Goal: Task Accomplishment & Management: Use online tool/utility

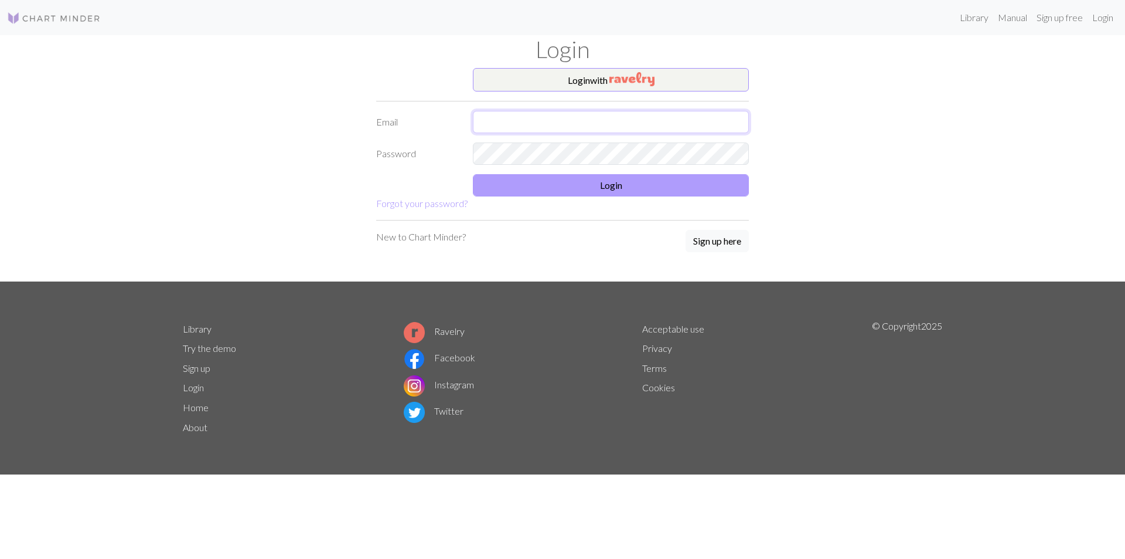
type input "[EMAIL_ADDRESS][DOMAIN_NAME]"
click at [618, 176] on button "Login" at bounding box center [611, 185] width 276 height 22
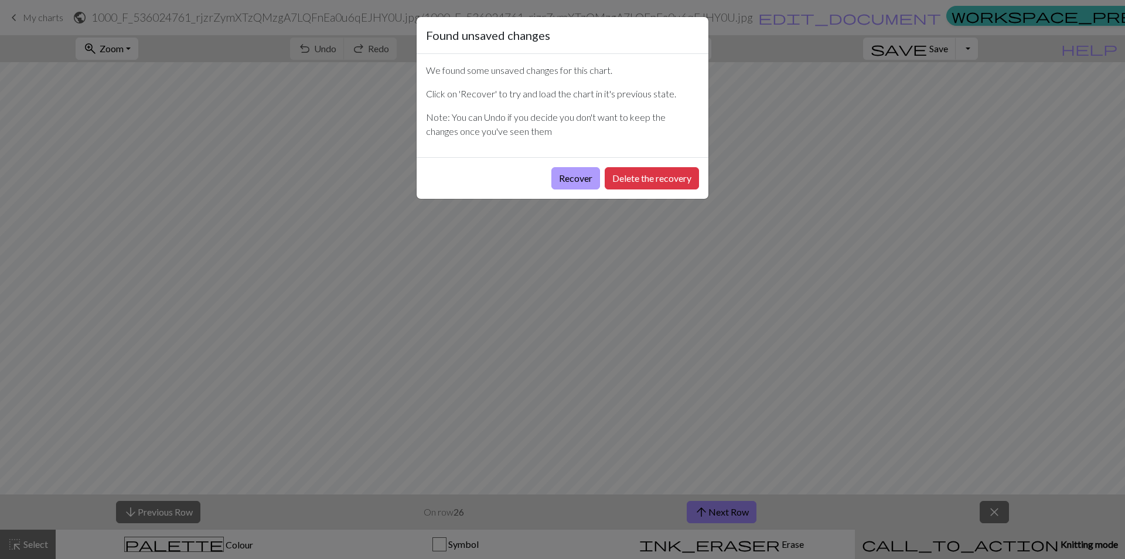
click at [570, 178] on button "Recover" at bounding box center [576, 178] width 49 height 22
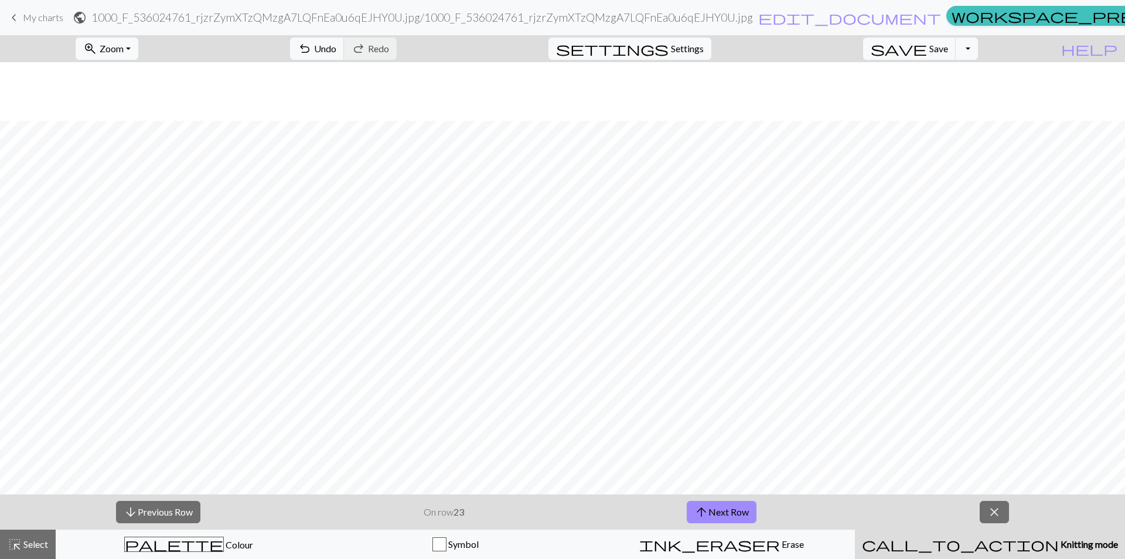
scroll to position [528, 0]
click at [124, 46] on span "Zoom" at bounding box center [112, 48] width 24 height 11
click at [138, 142] on button "50%" at bounding box center [122, 140] width 93 height 19
click at [713, 513] on button "arrow_upward Next Row" at bounding box center [722, 512] width 70 height 22
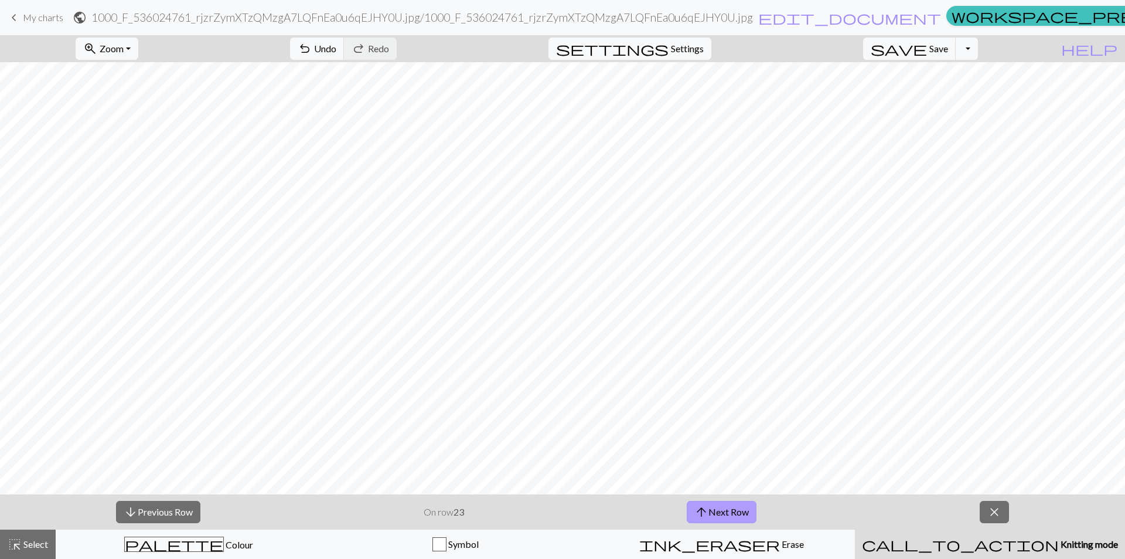
click at [713, 513] on button "arrow_upward Next Row" at bounding box center [722, 512] width 70 height 22
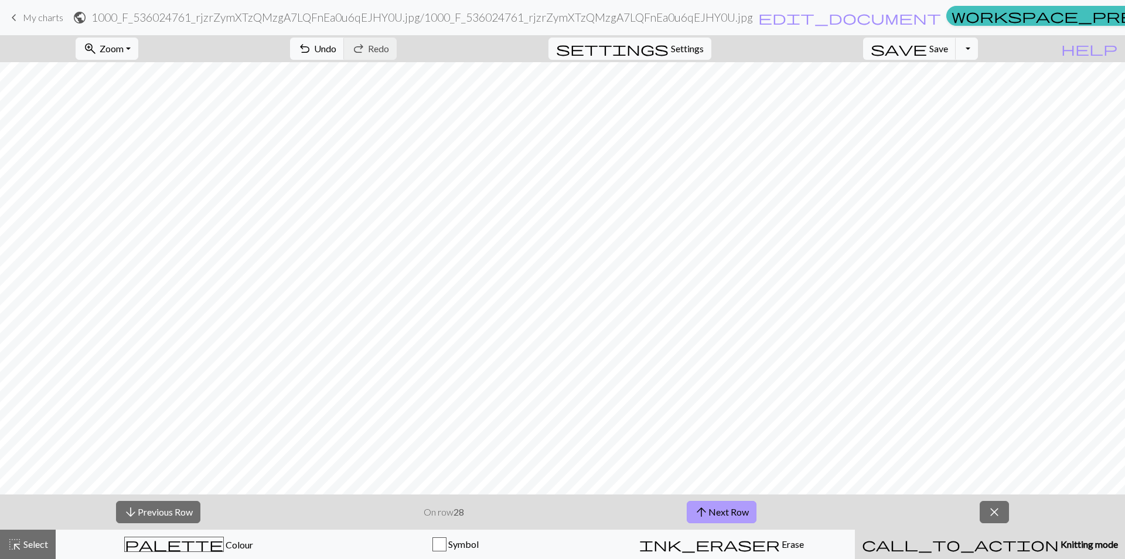
click at [726, 511] on button "arrow_upward Next Row" at bounding box center [722, 512] width 70 height 22
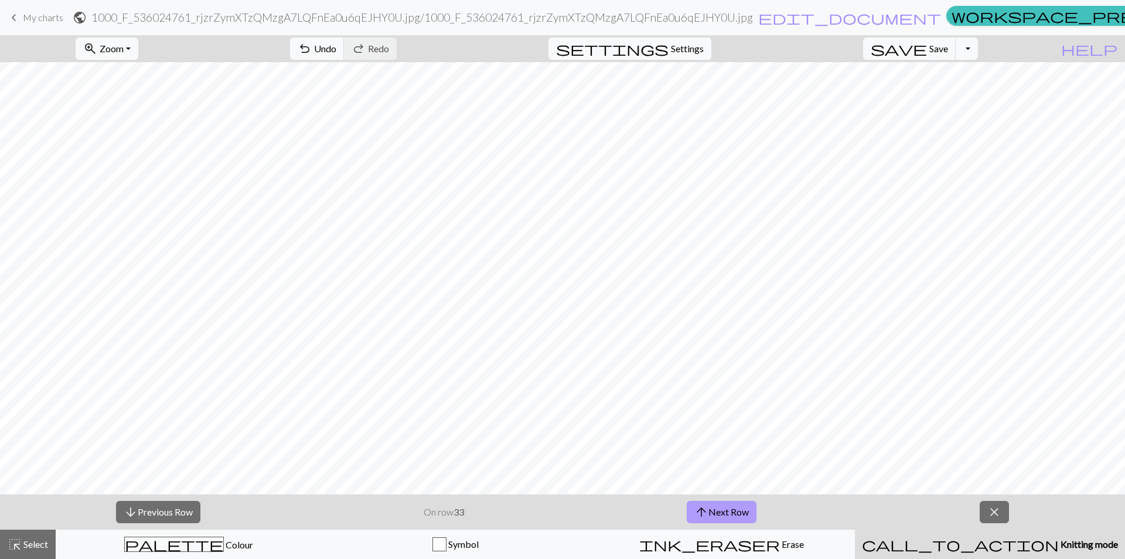
click at [726, 511] on button "arrow_upward Next Row" at bounding box center [722, 512] width 70 height 22
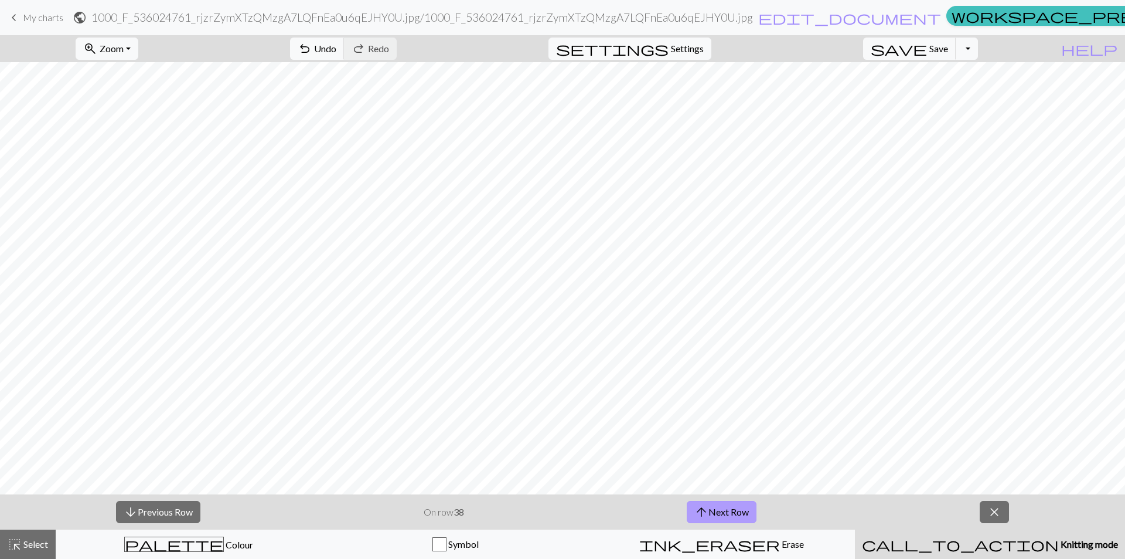
click at [726, 511] on button "arrow_upward Next Row" at bounding box center [722, 512] width 70 height 22
click at [186, 515] on button "arrow_downward Previous Row" at bounding box center [158, 512] width 84 height 22
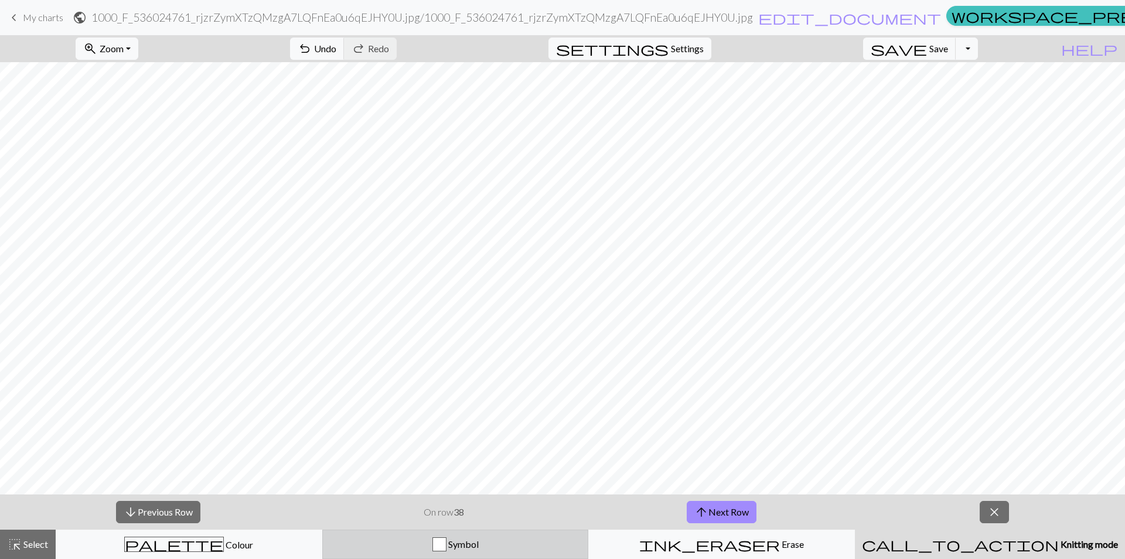
drag, startPoint x: 390, startPoint y: 551, endPoint x: 389, endPoint y: 540, distance: 11.2
click at [390, 550] on button "Symbol" at bounding box center [455, 543] width 267 height 29
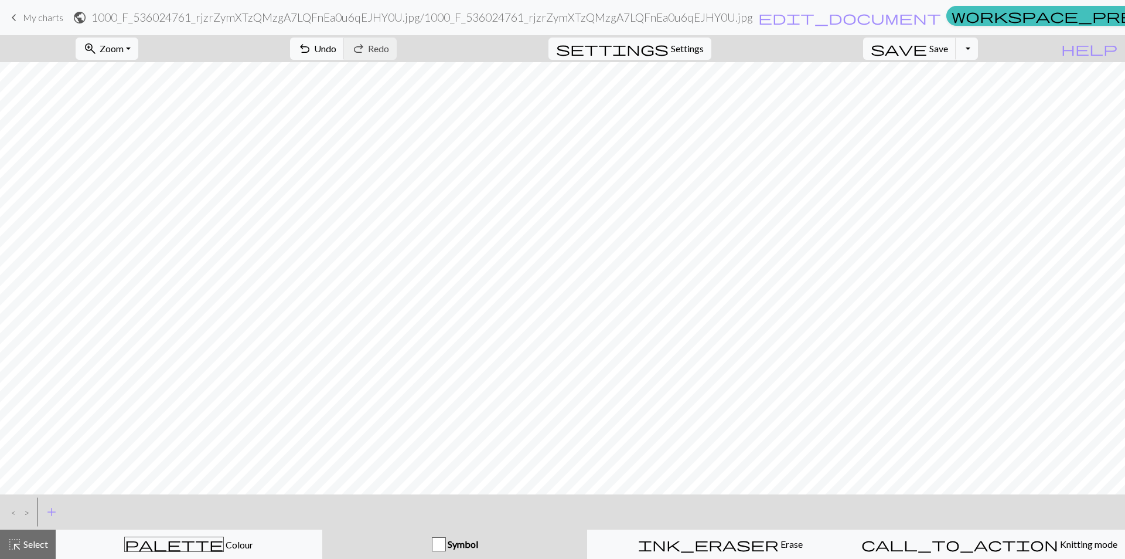
click at [388, 540] on div "Symbol" at bounding box center [454, 544] width 251 height 14
click at [389, 529] on div "< > add Add a symbol highlight_alt Select Select palette Colour Colour Symbol i…" at bounding box center [562, 526] width 1125 height 64
click at [392, 515] on div "< > add Add a symbol" at bounding box center [562, 511] width 1125 height 35
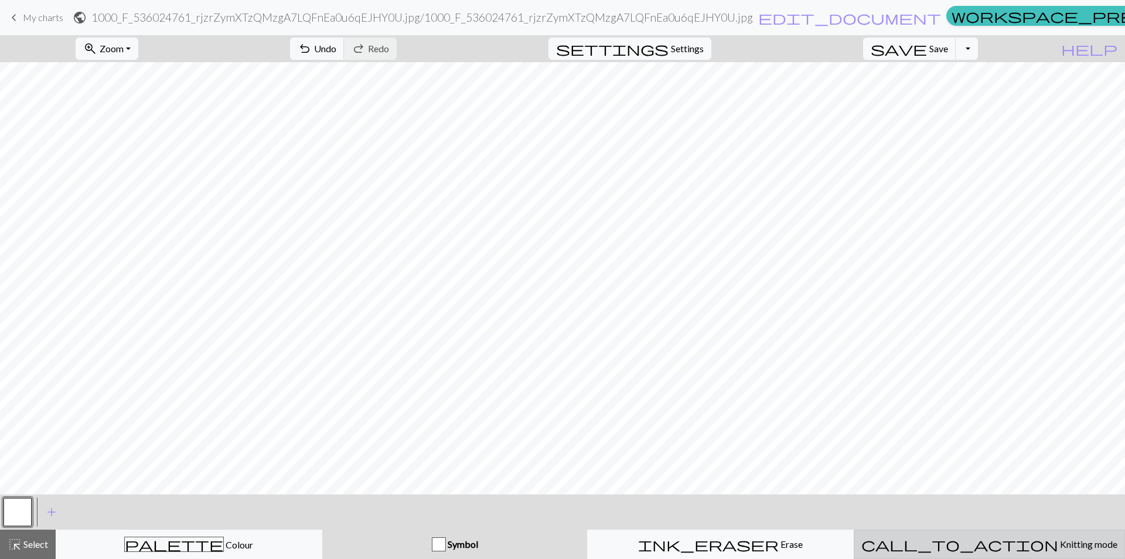
click at [1059, 542] on span "Knitting mode" at bounding box center [1088, 543] width 59 height 11
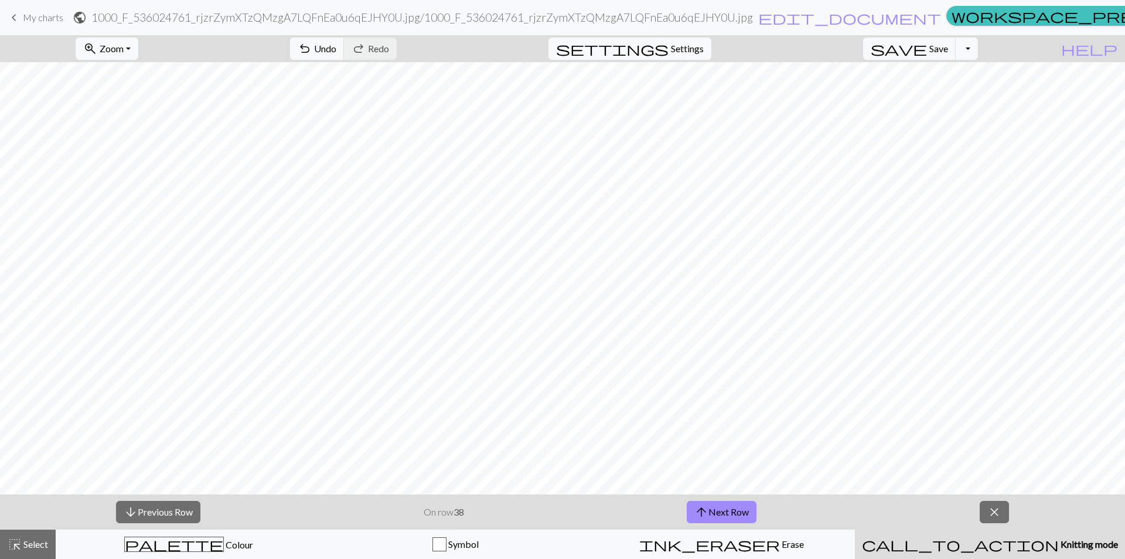
click at [707, 514] on div "arrow_downward Previous Row On row 38 arrow_upward Next Row close" at bounding box center [562, 511] width 1125 height 35
click at [707, 513] on span "arrow_upward" at bounding box center [702, 512] width 14 height 16
click at [705, 512] on span "arrow_upward" at bounding box center [702, 512] width 14 height 16
click at [703, 499] on div "arrow_downward Previous Row On row 38 arrow_upward Next Row close" at bounding box center [562, 511] width 1125 height 35
click at [702, 498] on div "arrow_downward Previous Row On row 40 arrow_upward Next Row close" at bounding box center [562, 511] width 1125 height 35
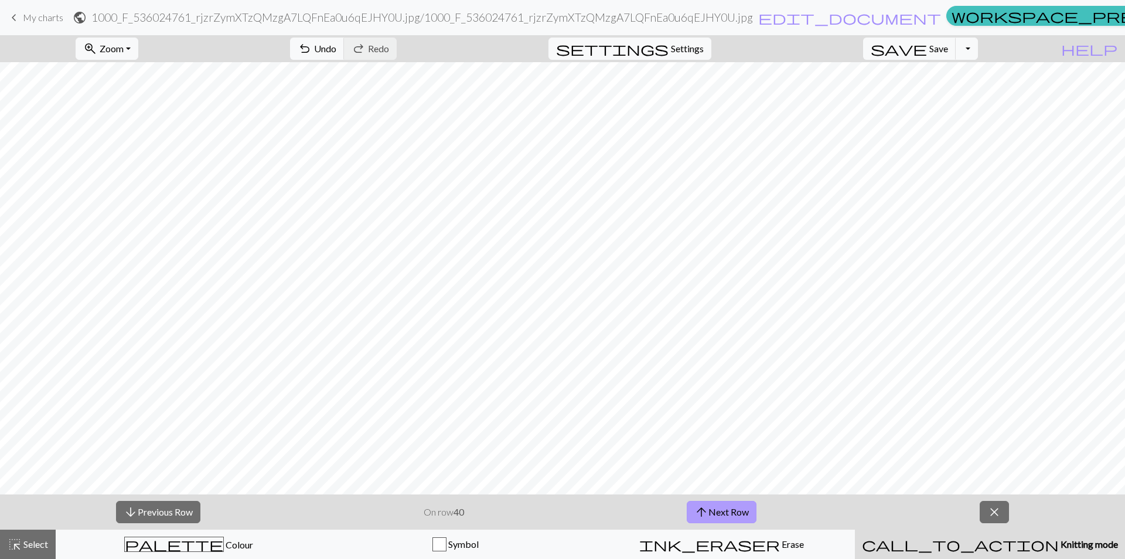
click at [702, 498] on div "arrow_downward Previous Row On row 40 arrow_upward Next Row close" at bounding box center [562, 511] width 1125 height 35
click at [703, 504] on div "arrow_downward Previous Row On row 40 arrow_upward Next Row close" at bounding box center [562, 511] width 1125 height 35
click at [716, 517] on button "arrow_upward Next Row" at bounding box center [722, 512] width 70 height 22
click at [705, 512] on span "arrow_upward" at bounding box center [702, 512] width 14 height 16
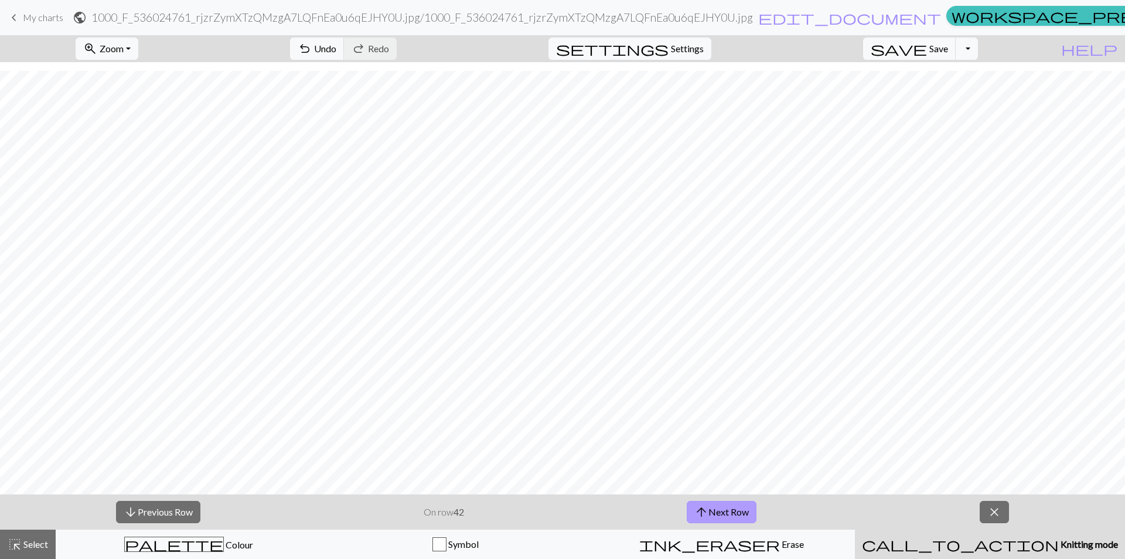
click at [709, 511] on button "arrow_upward Next Row" at bounding box center [722, 512] width 70 height 22
click at [712, 509] on button "arrow_upward Next Row" at bounding box center [722, 512] width 70 height 22
click at [138, 50] on button "zoom_in Zoom Zoom" at bounding box center [107, 49] width 63 height 22
click at [145, 153] on button "100%" at bounding box center [122, 159] width 93 height 19
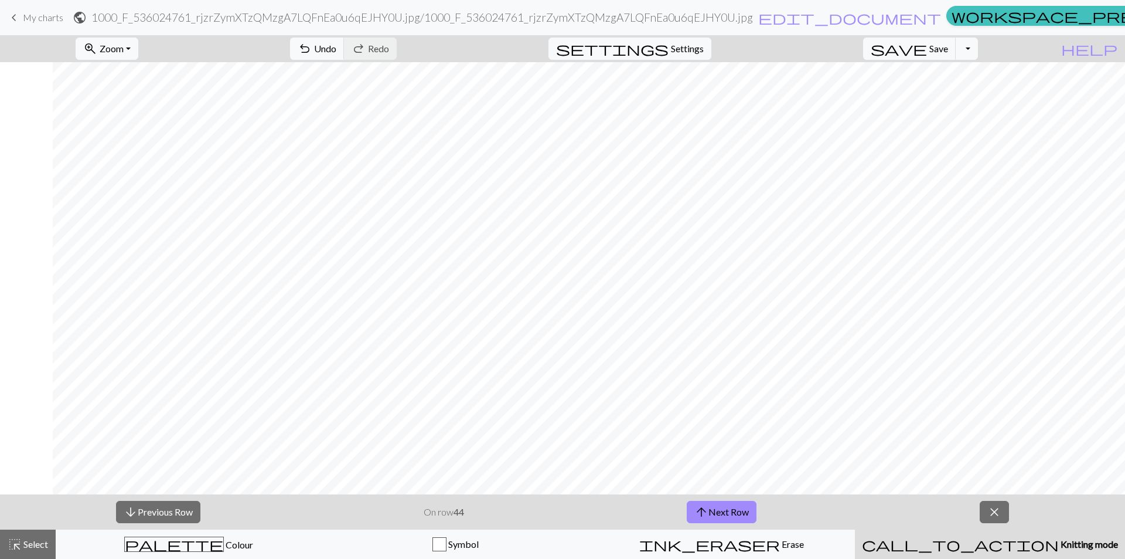
scroll to position [790, 378]
click at [138, 41] on button "zoom_in Zoom Zoom" at bounding box center [107, 49] width 63 height 22
click at [131, 145] on button "50%" at bounding box center [122, 140] width 93 height 19
click at [733, 516] on button "arrow_upward Next Row" at bounding box center [722, 512] width 70 height 22
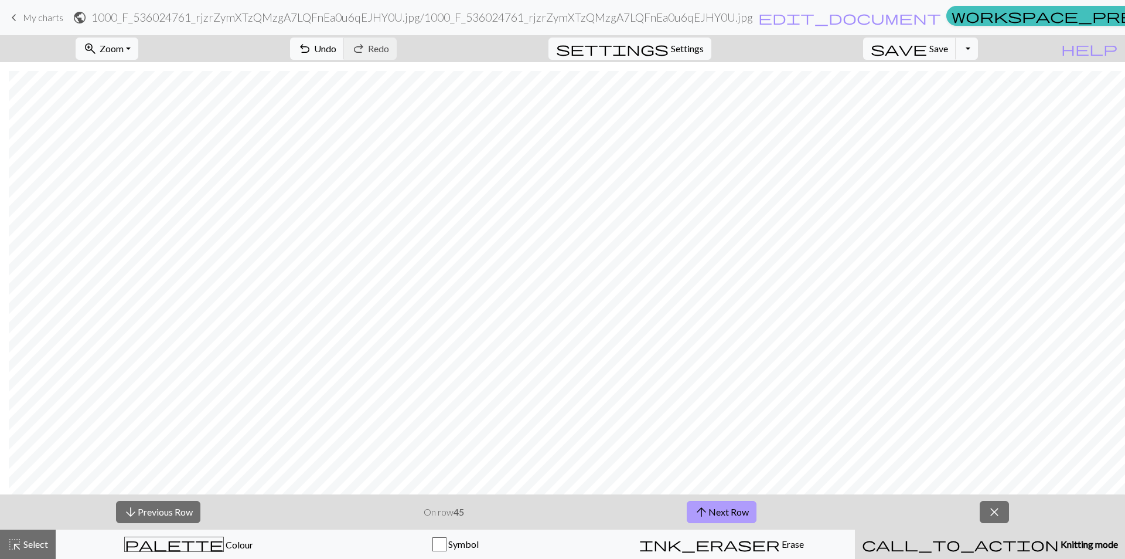
click at [722, 509] on button "arrow_upward Next Row" at bounding box center [722, 512] width 70 height 22
click at [714, 511] on button "arrow_upward Next Row" at bounding box center [722, 512] width 70 height 22
click at [704, 512] on span "arrow_upward" at bounding box center [702, 512] width 14 height 16
click at [700, 513] on span "arrow_upward" at bounding box center [702, 512] width 14 height 16
click at [740, 513] on button "arrow_upward Next Row" at bounding box center [722, 512] width 70 height 22
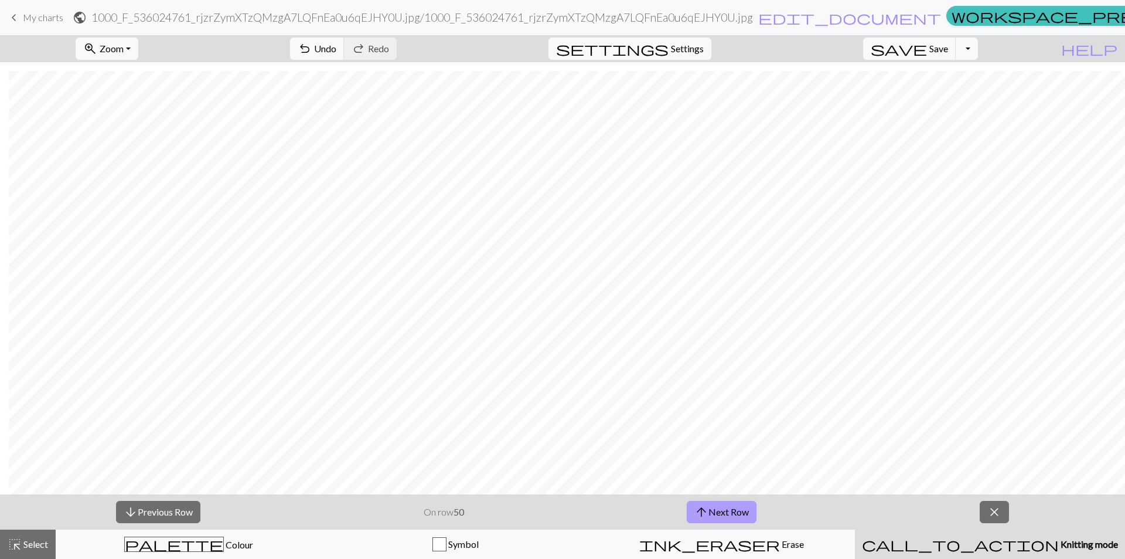
click at [725, 514] on button "arrow_upward Next Row" at bounding box center [722, 512] width 70 height 22
click at [711, 513] on button "arrow_upward Next Row" at bounding box center [722, 512] width 70 height 22
click at [713, 515] on button "arrow_upward Next Row" at bounding box center [722, 512] width 70 height 22
